Goal: Find specific page/section: Find specific page/section

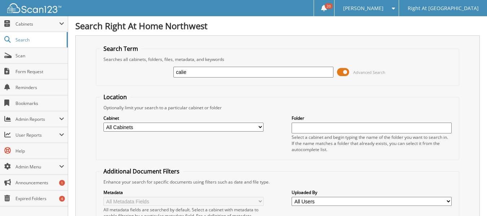
type input "calie"
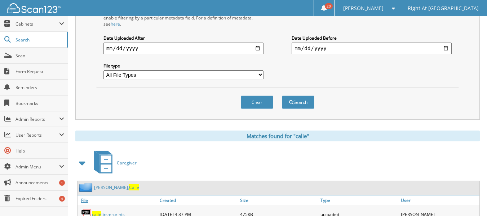
scroll to position [253, 0]
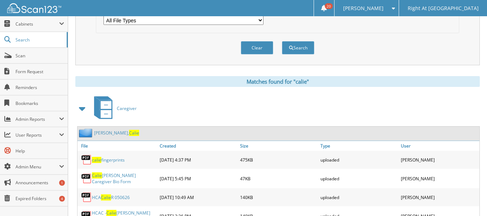
click at [107, 133] on link "[PERSON_NAME][GEOGRAPHIC_DATA]" at bounding box center [116, 133] width 45 height 6
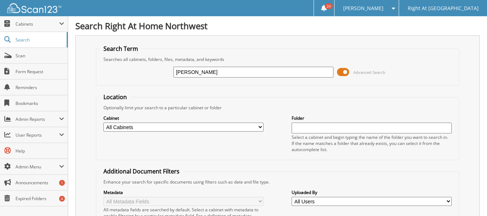
type input "damon"
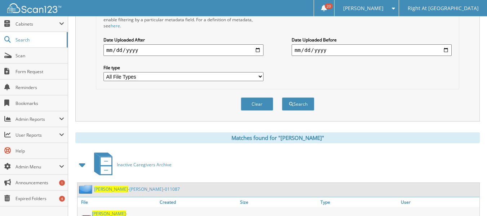
scroll to position [253, 0]
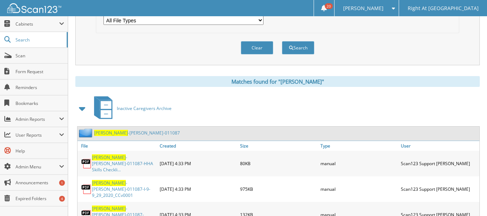
click at [86, 112] on span at bounding box center [83, 108] width 10 height 13
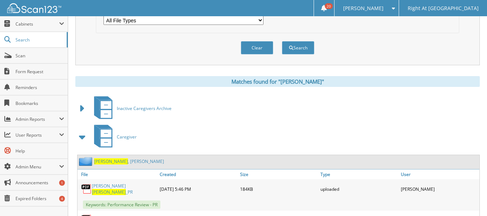
click at [109, 162] on link "Damon , Jamie" at bounding box center [129, 161] width 70 height 6
